Goal: Task Accomplishment & Management: Use online tool/utility

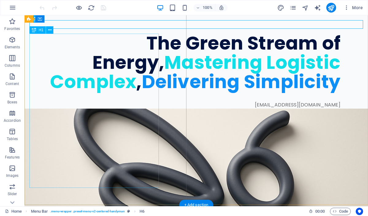
click at [145, 80] on div "The Green Stream of Energy, Mastering Logistic Complex , Delivering Simplicity" at bounding box center [184, 63] width 311 height 58
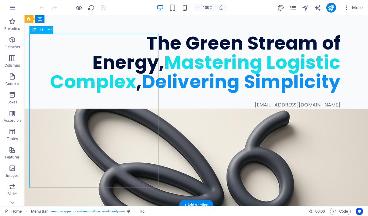
click at [145, 80] on div "The Green Stream of Energy, Mastering Logistic Complex , Delivering Simplicity" at bounding box center [184, 63] width 311 height 58
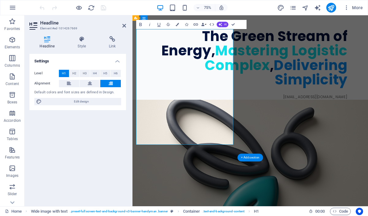
click at [259, 82] on h1 "The Green Stream of Energy, Mastering Logistic Complex , Delivering Simplicity" at bounding box center [277, 72] width 281 height 77
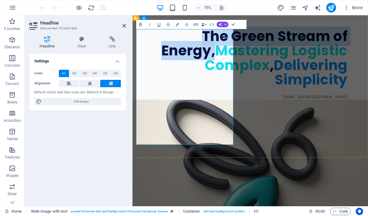
drag, startPoint x: 265, startPoint y: 83, endPoint x: 168, endPoint y: 42, distance: 105.6
click at [168, 42] on h1 "The Green Stream of Energy, Mastering Logistic Complex , Delivering Simplicity" at bounding box center [277, 72] width 281 height 77
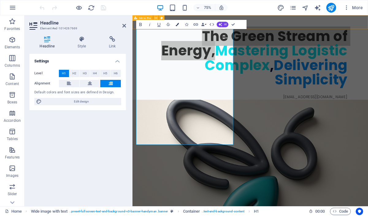
click at [176, 25] on icon "button" at bounding box center [176, 24] width 3 height 3
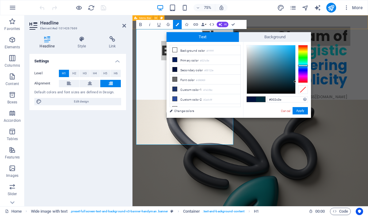
click at [302, 66] on div at bounding box center [303, 64] width 10 height 38
click at [303, 63] on div at bounding box center [303, 64] width 10 height 38
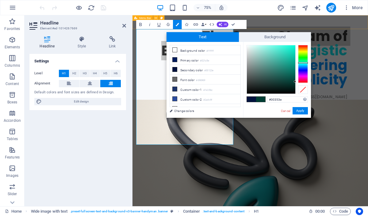
click at [302, 65] on div at bounding box center [303, 64] width 10 height 38
click at [292, 62] on div at bounding box center [271, 69] width 48 height 48
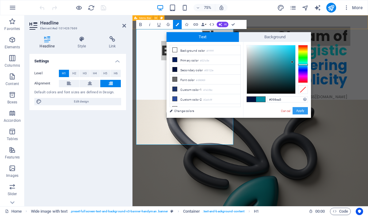
click at [301, 113] on button "Apply" at bounding box center [299, 110] width 15 height 7
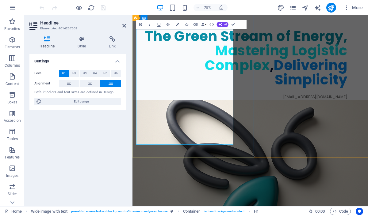
drag, startPoint x: 256, startPoint y: 134, endPoint x: 167, endPoint y: 107, distance: 92.9
click at [229, 95] on span "Mastering Logistic Complex" at bounding box center [324, 72] width 190 height 45
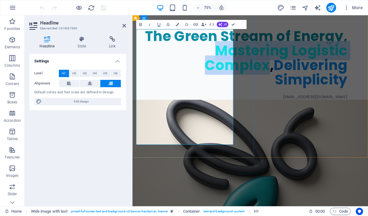
drag, startPoint x: 174, startPoint y: 102, endPoint x: 256, endPoint y: 133, distance: 87.0
click at [256, 95] on span "Mastering Logistic Complex" at bounding box center [324, 72] width 190 height 45
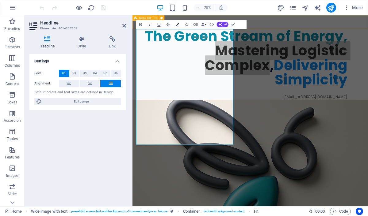
click at [178, 25] on icon "button" at bounding box center [176, 24] width 3 height 3
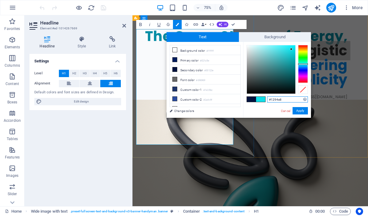
click at [301, 66] on div at bounding box center [303, 64] width 10 height 38
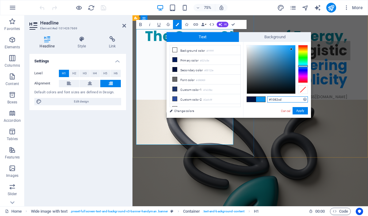
click at [291, 55] on div at bounding box center [271, 69] width 48 height 48
click at [292, 50] on div at bounding box center [271, 69] width 48 height 48
click at [302, 110] on button "Apply" at bounding box center [299, 110] width 15 height 7
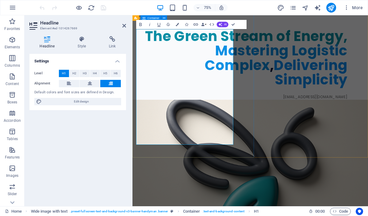
drag, startPoint x: 170, startPoint y: 155, endPoint x: 266, endPoint y: 165, distance: 96.4
click at [320, 114] on span "Delivering Simplicity" at bounding box center [369, 91] width 98 height 45
click at [261, 111] on h1 "The Green Stream of Energy, Mastering Logistic Complex , Delivering Simplicity" at bounding box center [277, 72] width 281 height 77
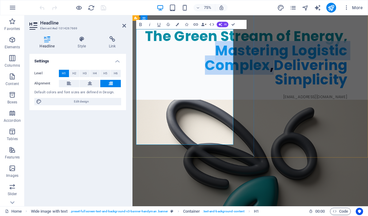
drag, startPoint x: 261, startPoint y: 142, endPoint x: 163, endPoint y: 101, distance: 106.5
click at [163, 101] on h1 "The Green Stream of Energy, Mastering Logistic Complex , Delivering Simplicity" at bounding box center [277, 72] width 281 height 77
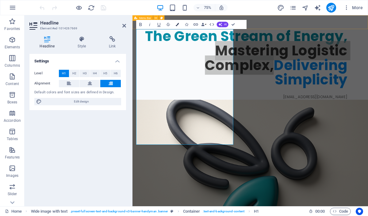
click at [178, 25] on icon "button" at bounding box center [176, 24] width 3 height 3
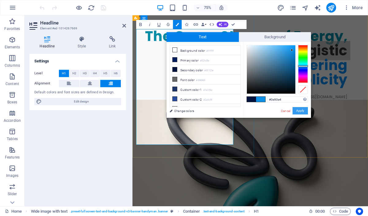
click at [301, 111] on button "Apply" at bounding box center [299, 110] width 15 height 7
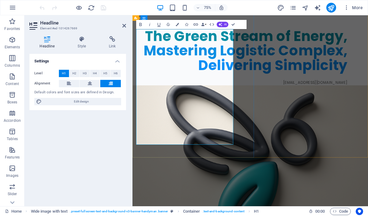
drag, startPoint x: 167, startPoint y: 161, endPoint x: 254, endPoint y: 163, distance: 86.7
click at [254, 95] on span "Delivering Simplicity" at bounding box center [319, 82] width 198 height 26
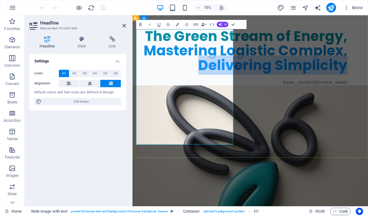
drag, startPoint x: 262, startPoint y: 175, endPoint x: 154, endPoint y: 155, distance: 109.7
click at [154, 92] on h1 "The Green Stream of Energy, Mastering Logistic Complex, Delivering Simplicity" at bounding box center [277, 63] width 281 height 58
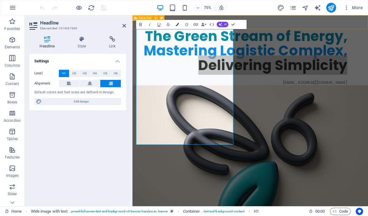
click at [177, 23] on icon "button" at bounding box center [176, 24] width 3 height 3
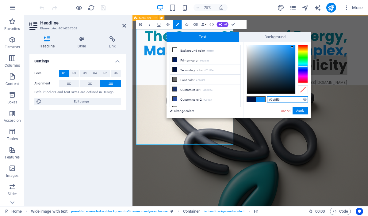
type input "#060606"
click at [248, 92] on div at bounding box center [271, 69] width 48 height 48
click at [302, 112] on button "Apply" at bounding box center [299, 110] width 15 height 7
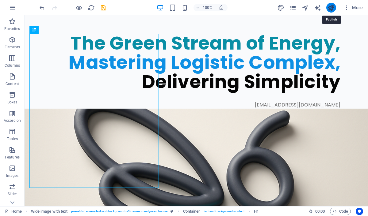
click at [332, 9] on icon "publish" at bounding box center [330, 7] width 7 height 7
